Goal: Book appointment/travel/reservation

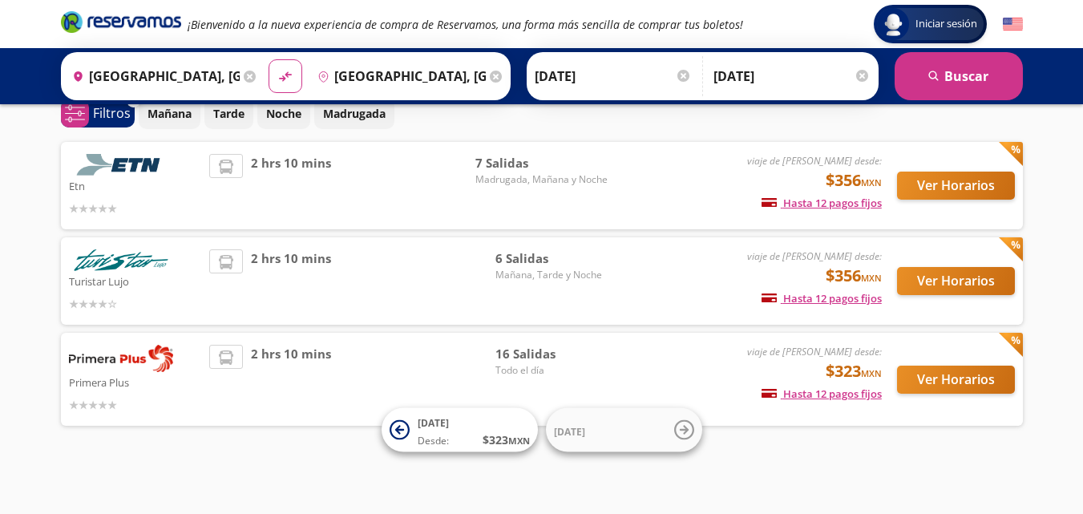
scroll to position [77, 0]
click at [957, 283] on button "Ver Horarios" at bounding box center [956, 281] width 118 height 28
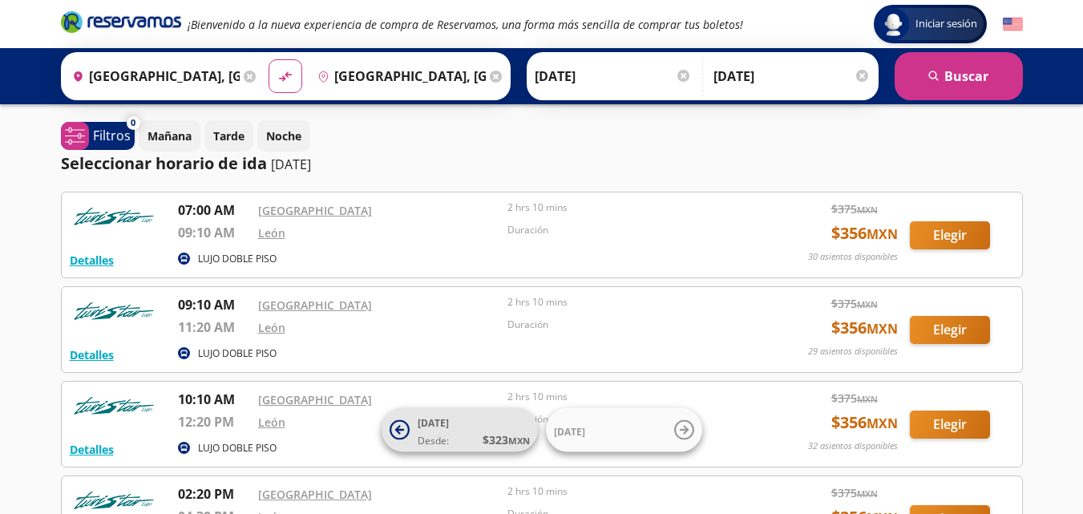
click at [397, 437] on icon at bounding box center [399, 430] width 20 height 20
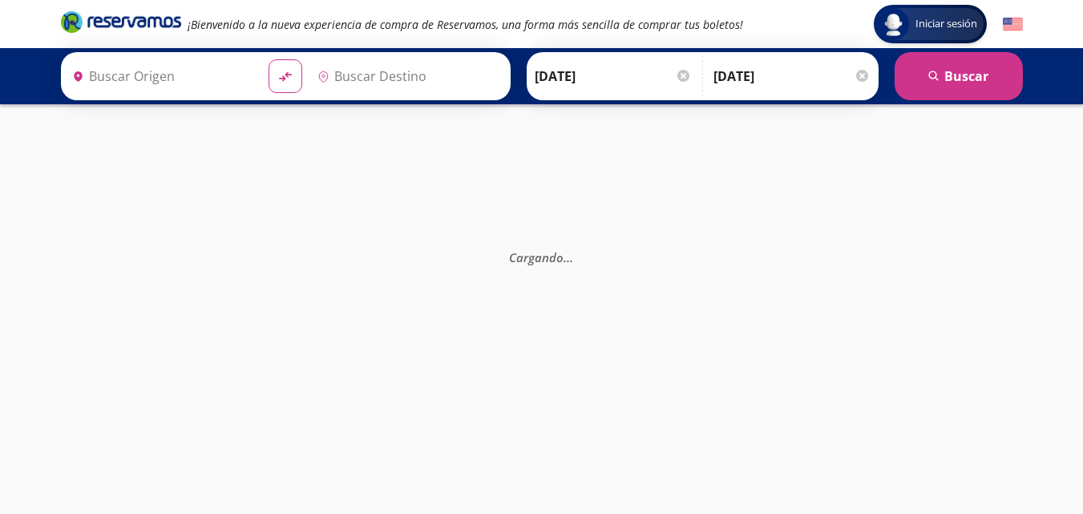
type input "[GEOGRAPHIC_DATA], [GEOGRAPHIC_DATA]"
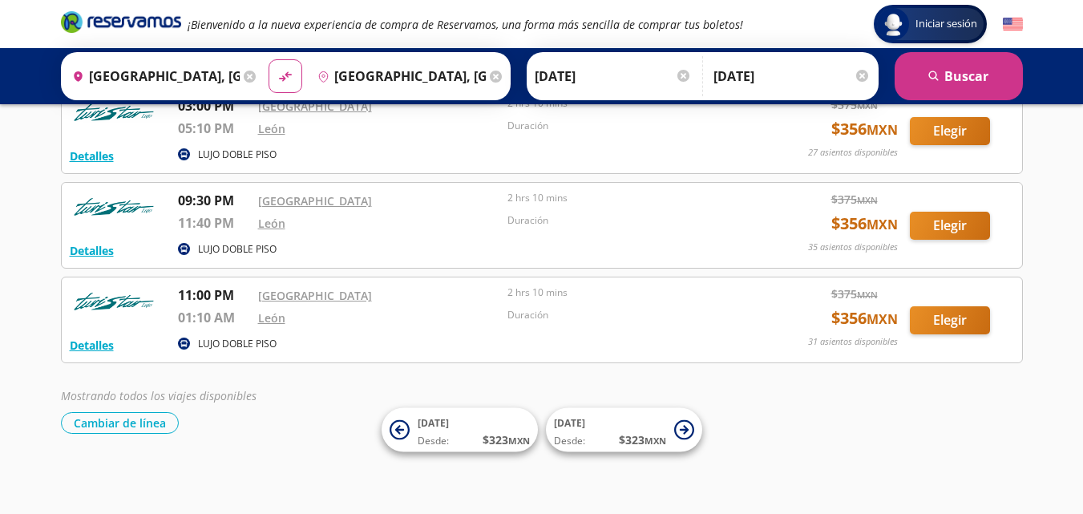
scroll to position [482, 0]
click at [678, 434] on icon at bounding box center [684, 430] width 20 height 20
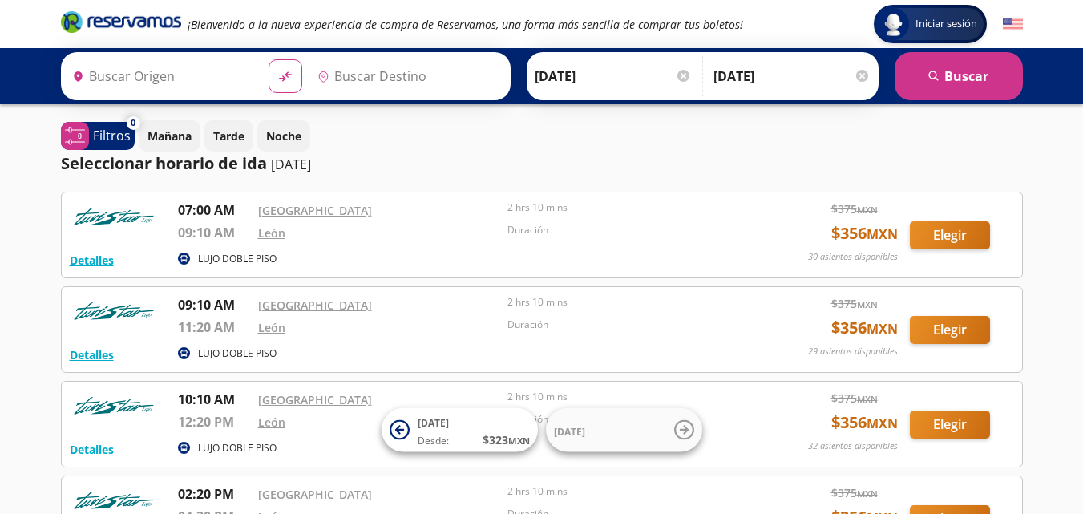
type input "[GEOGRAPHIC_DATA], [GEOGRAPHIC_DATA]"
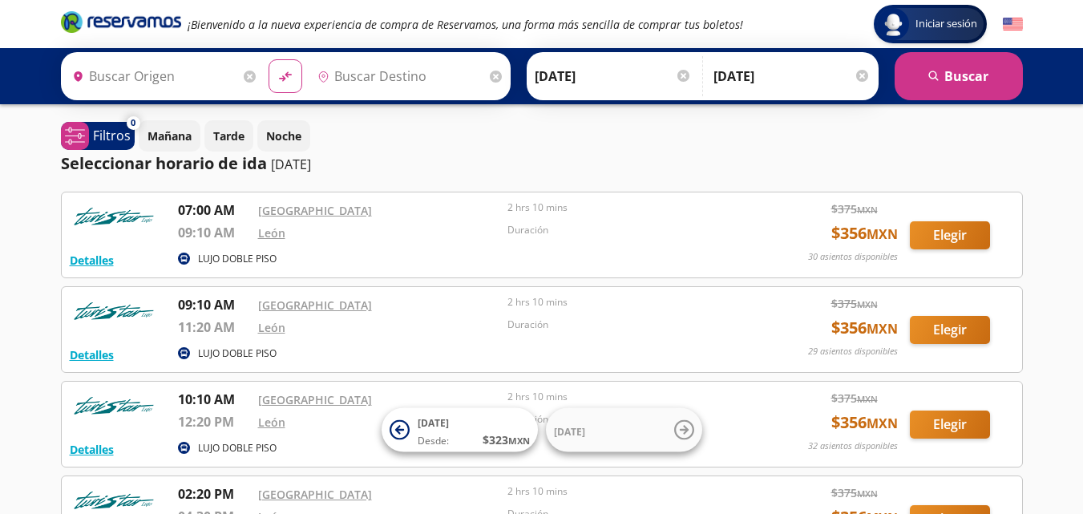
type input "[GEOGRAPHIC_DATA], [GEOGRAPHIC_DATA]"
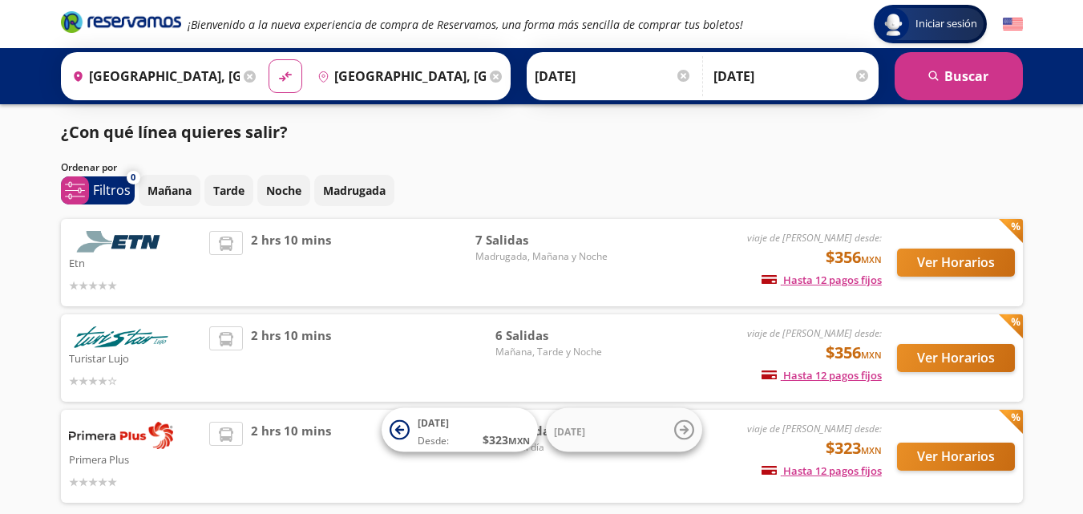
scroll to position [77, 0]
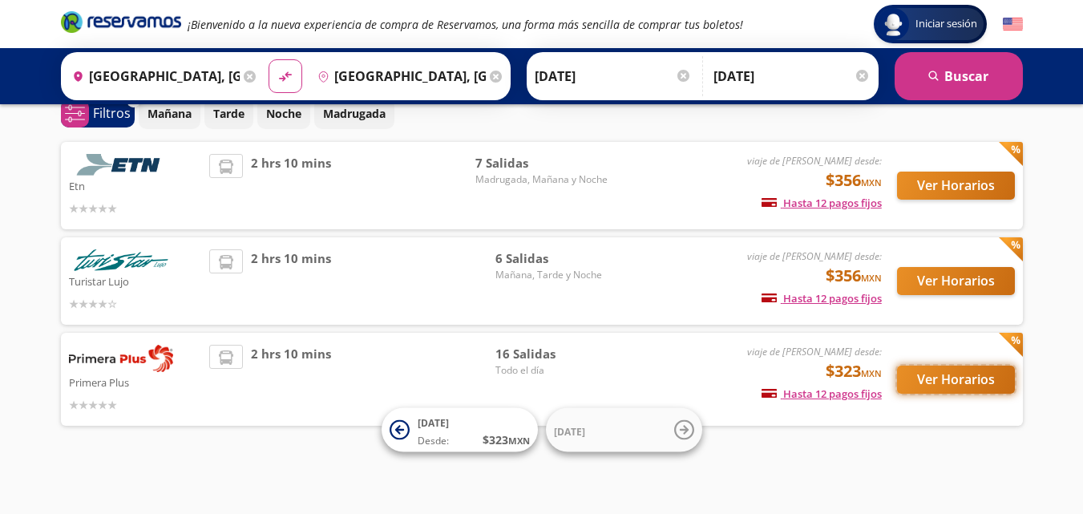
click at [950, 386] on button "Ver Horarios" at bounding box center [956, 379] width 118 height 28
